Goal: Information Seeking & Learning: Learn about a topic

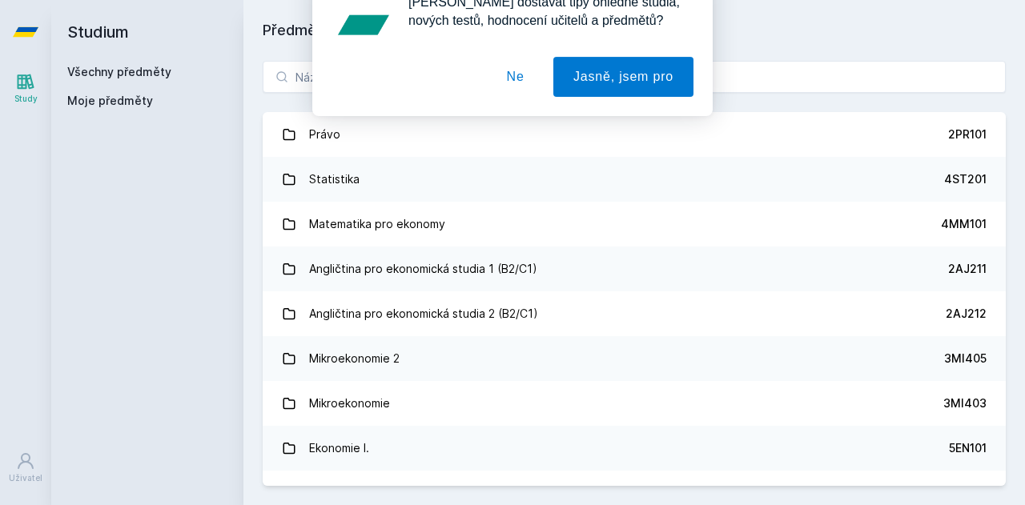
click at [418, 70] on div "[PERSON_NAME] dostávat tipy ohledně studia, nových testů, hodnocení učitelů a p…" at bounding box center [512, 71] width 1025 height 142
click at [517, 106] on button "Ne" at bounding box center [516, 103] width 58 height 40
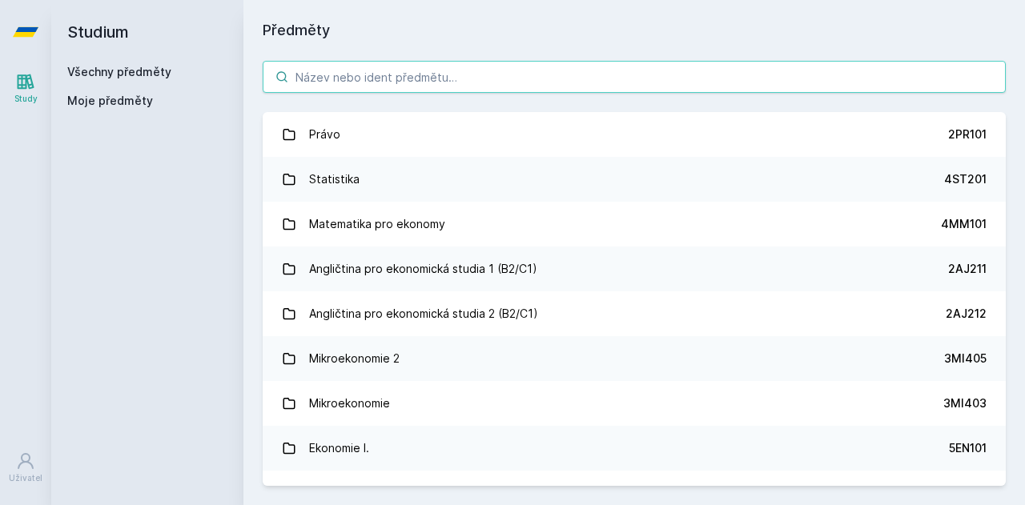
click at [379, 70] on input "search" at bounding box center [634, 77] width 743 height 32
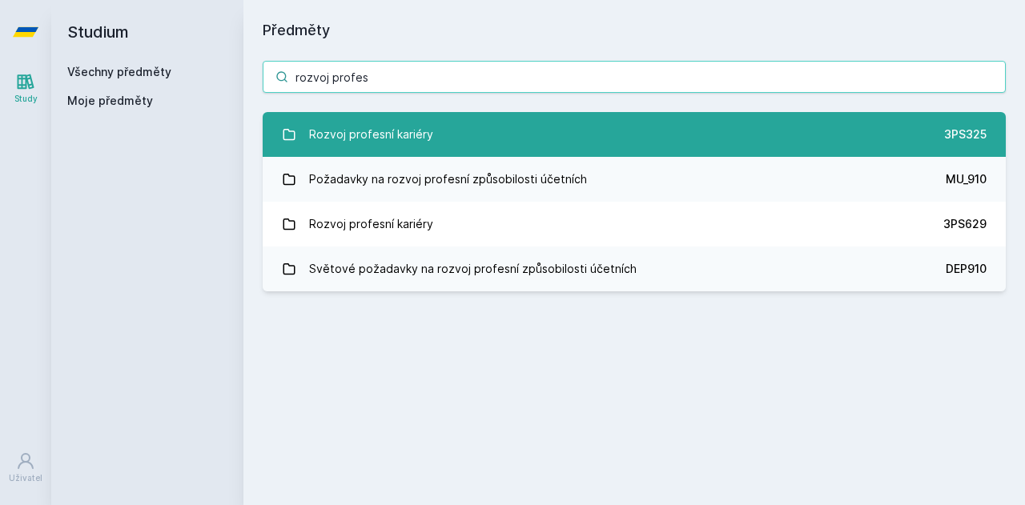
type input "rozvoj profes"
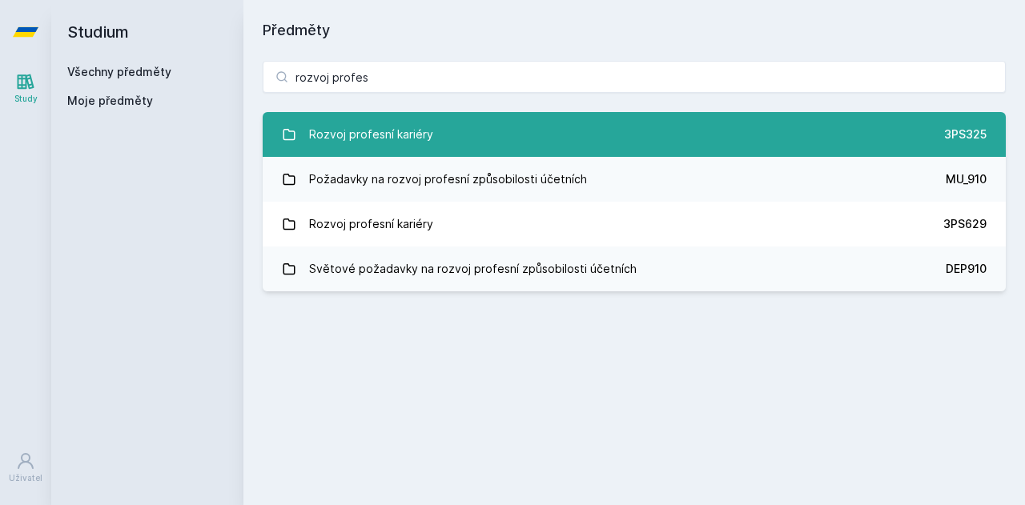
click at [402, 122] on div "Rozvoj profesní kariéry" at bounding box center [371, 134] width 124 height 32
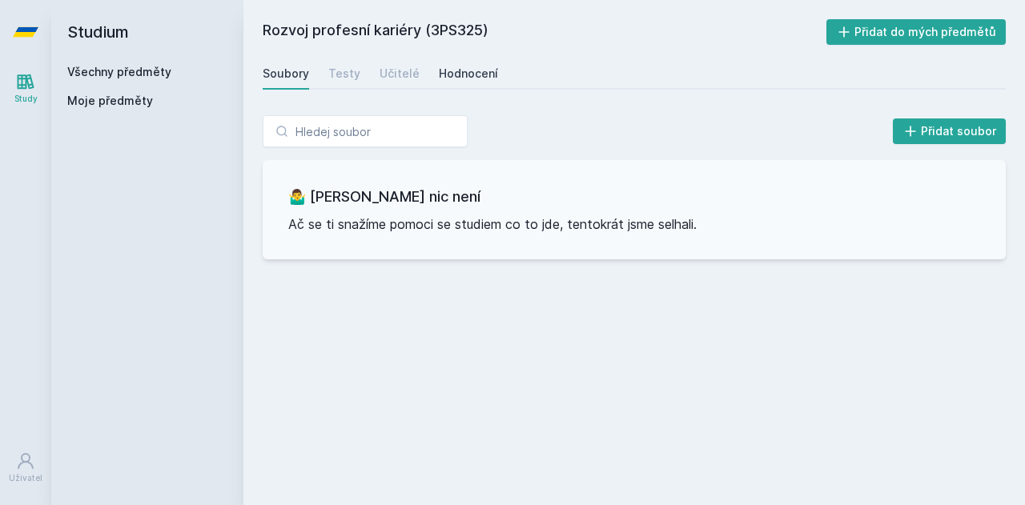
click at [451, 76] on div "Hodnocení" at bounding box center [468, 74] width 59 height 16
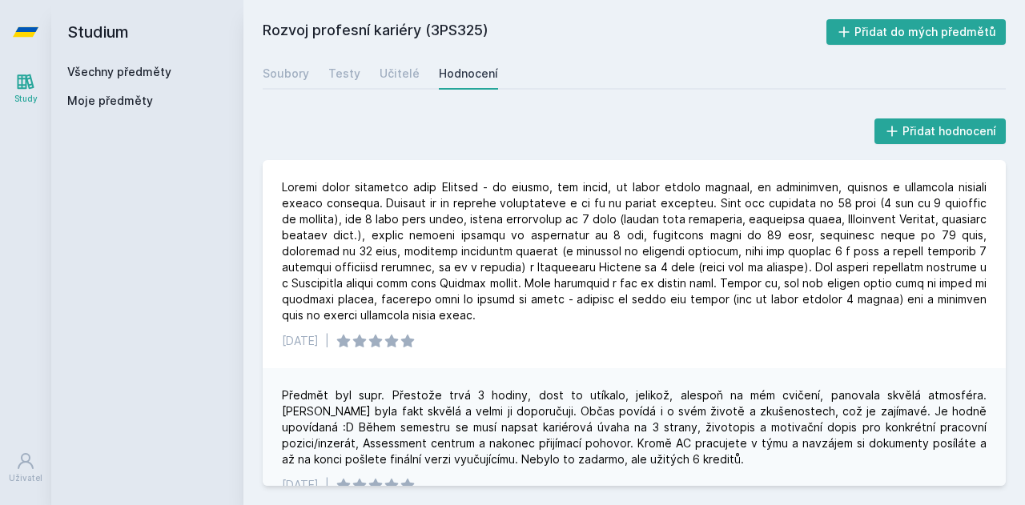
click at [119, 70] on link "Všechny předměty" at bounding box center [119, 72] width 104 height 14
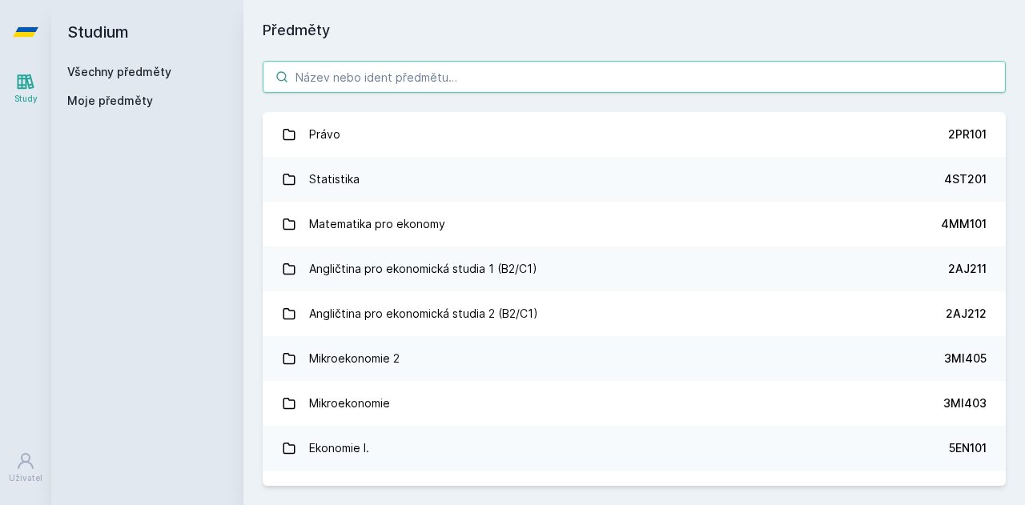
click at [358, 69] on input "search" at bounding box center [634, 77] width 743 height 32
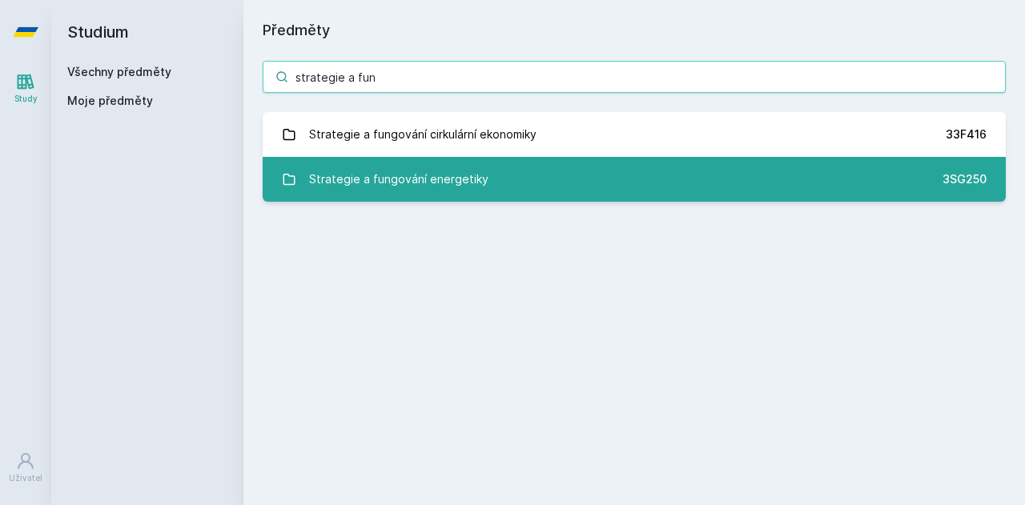
type input "strategie a fun"
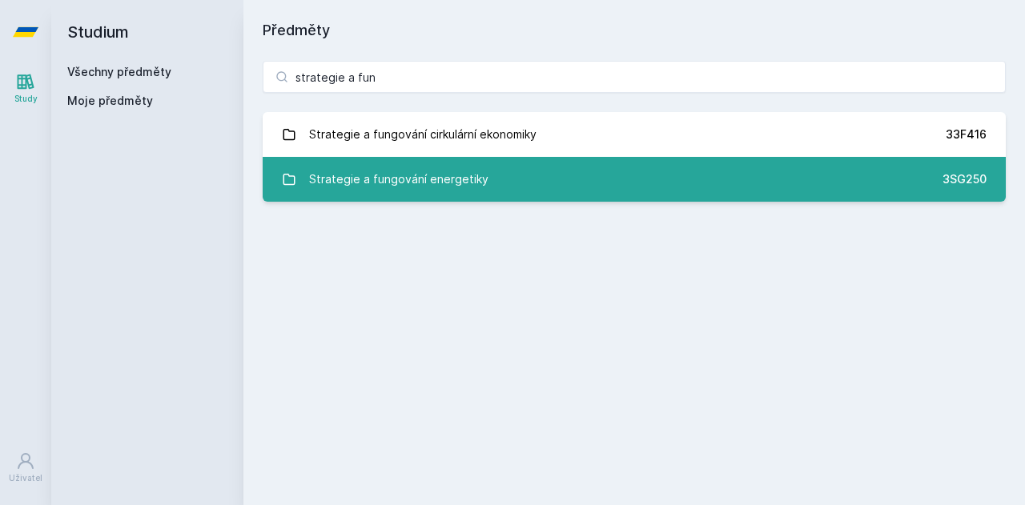
click at [472, 179] on div "Strategie a fungování energetiky" at bounding box center [398, 179] width 179 height 32
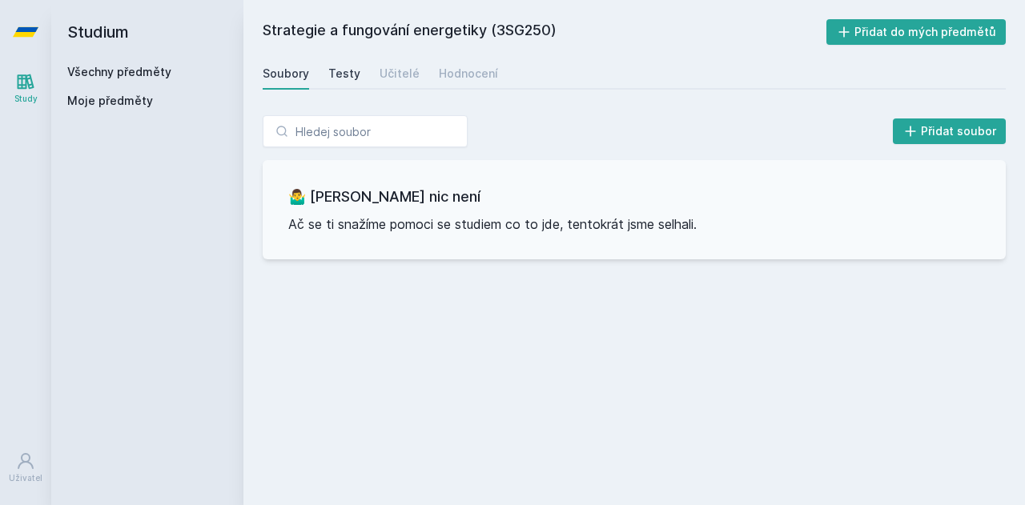
click at [343, 70] on div "Testy" at bounding box center [344, 74] width 32 height 16
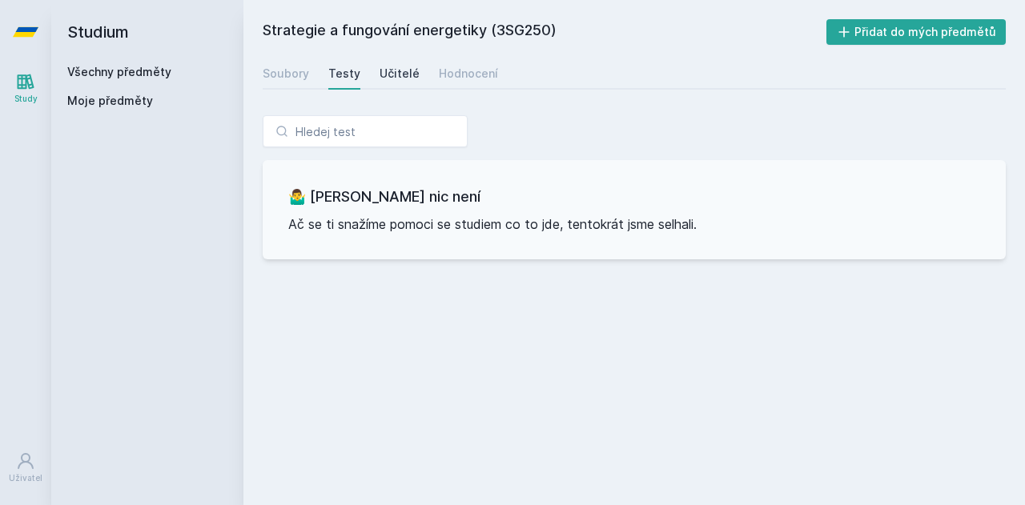
click at [395, 71] on div "Učitelé" at bounding box center [399, 74] width 40 height 16
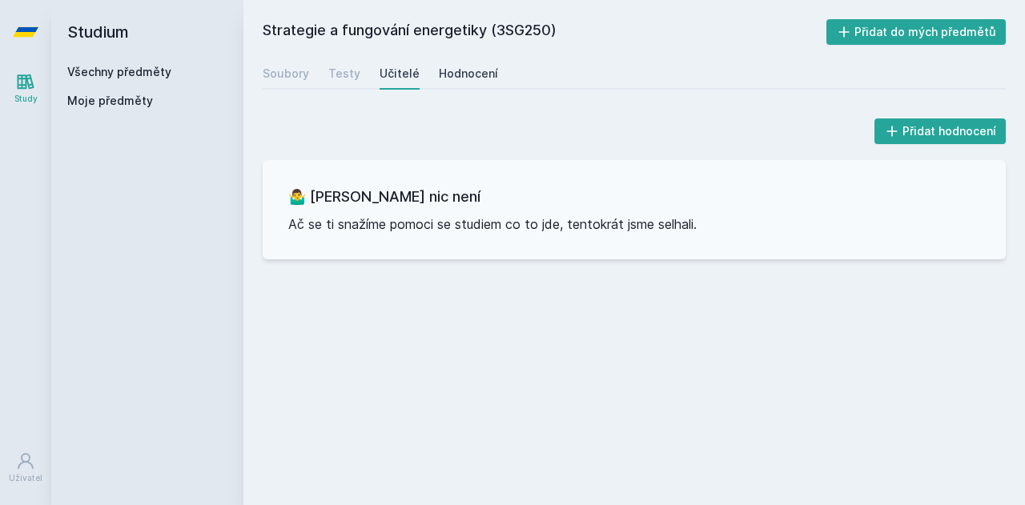
click at [459, 74] on div "Hodnocení" at bounding box center [468, 74] width 59 height 16
drag, startPoint x: 263, startPoint y: 31, endPoint x: 562, endPoint y: 34, distance: 298.6
click at [562, 34] on h2 "Strategie a fungování energetiky (3SG250)" at bounding box center [545, 32] width 564 height 26
copy h2 "Strategie a fungování energetiky (3SG250)"
click at [618, 155] on div "Přidat hodnocení 🤷‍♂️ Tady bohužel nic není Ač se ti snažíme pomoci se studiem …" at bounding box center [634, 187] width 743 height 144
